Goal: Complete application form: Fill out and submit a form for a specific purpose

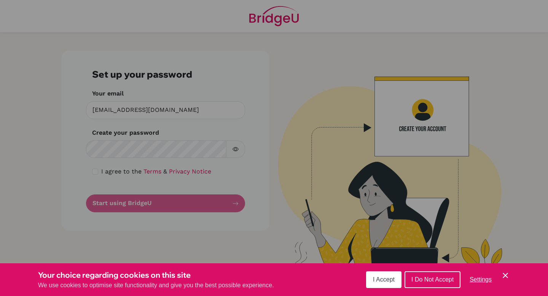
click at [188, 154] on div "Cookie Preferences" at bounding box center [274, 148] width 548 height 296
click at [377, 283] on button "I Accept" at bounding box center [383, 280] width 35 height 17
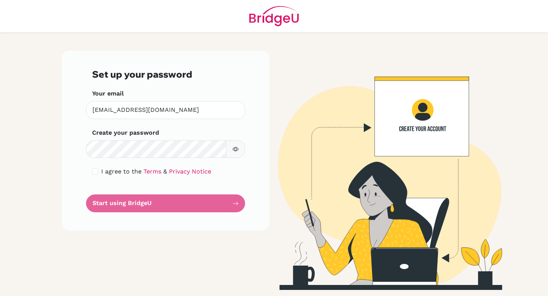
click at [190, 139] on div "Create your password Make sure it's at least 6 characters" at bounding box center [165, 143] width 147 height 30
click at [94, 173] on input "checkbox" at bounding box center [95, 172] width 6 height 6
checkbox input "true"
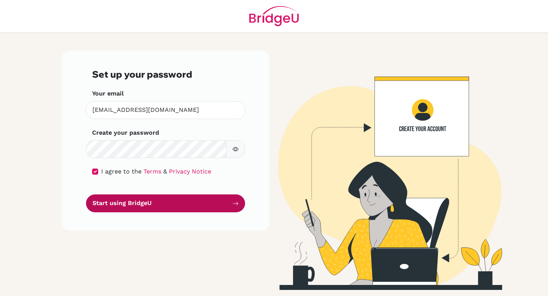
click at [110, 203] on button "Start using BridgeU" at bounding box center [165, 204] width 159 height 18
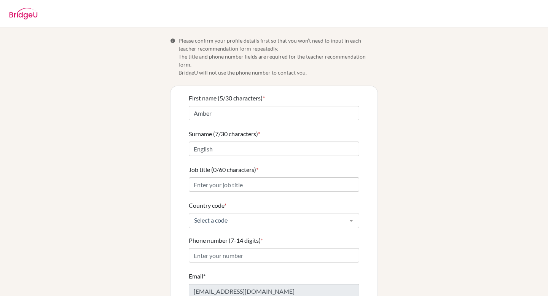
scroll to position [44, 0]
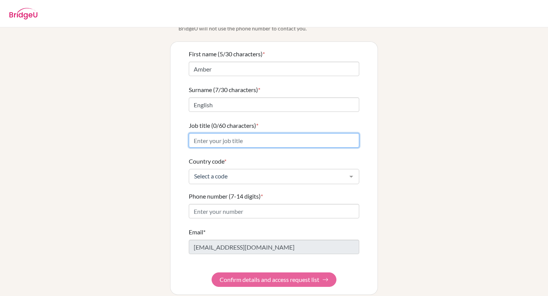
click at [236, 133] on input "Job title (0/60 characters) *" at bounding box center [274, 140] width 171 height 14
type input "Visual Art Teacher"
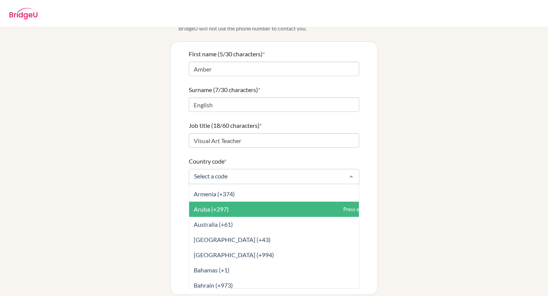
scroll to position [166, 0]
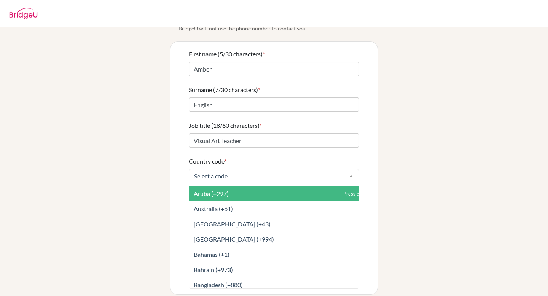
click at [243, 190] on span "Aruba (+297)" at bounding box center [291, 193] width 204 height 15
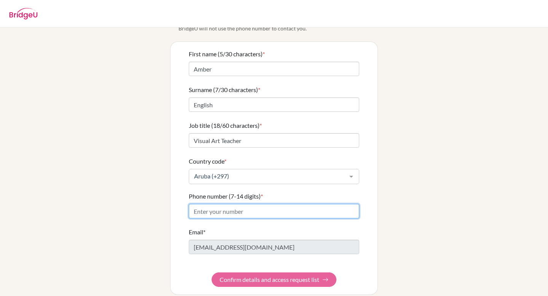
click at [243, 205] on input "Phone number (7-14 digits) *" at bounding box center [274, 211] width 171 height 14
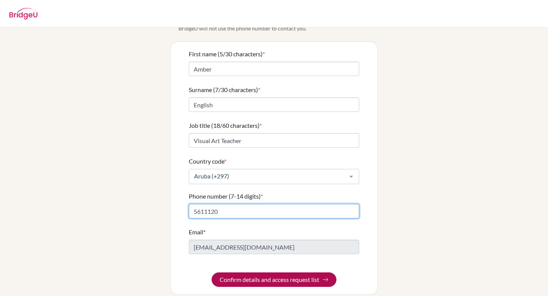
type input "5611120"
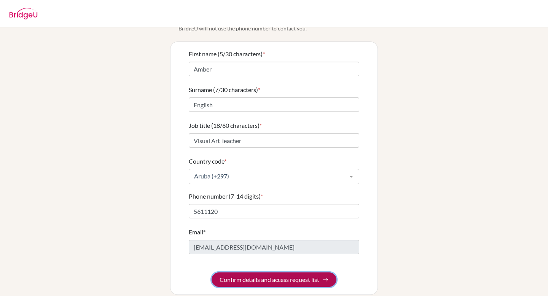
click at [283, 273] on button "Confirm details and access request list" at bounding box center [274, 280] width 125 height 14
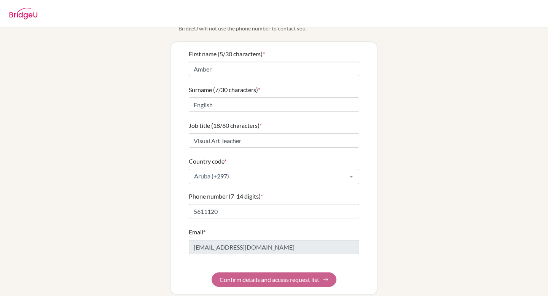
scroll to position [0, 0]
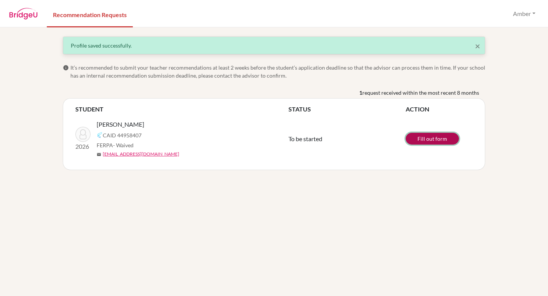
click at [449, 144] on link "Fill out form" at bounding box center [432, 139] width 53 height 12
click at [421, 136] on link "Fill out form" at bounding box center [432, 139] width 53 height 12
